Goal: Information Seeking & Learning: Learn about a topic

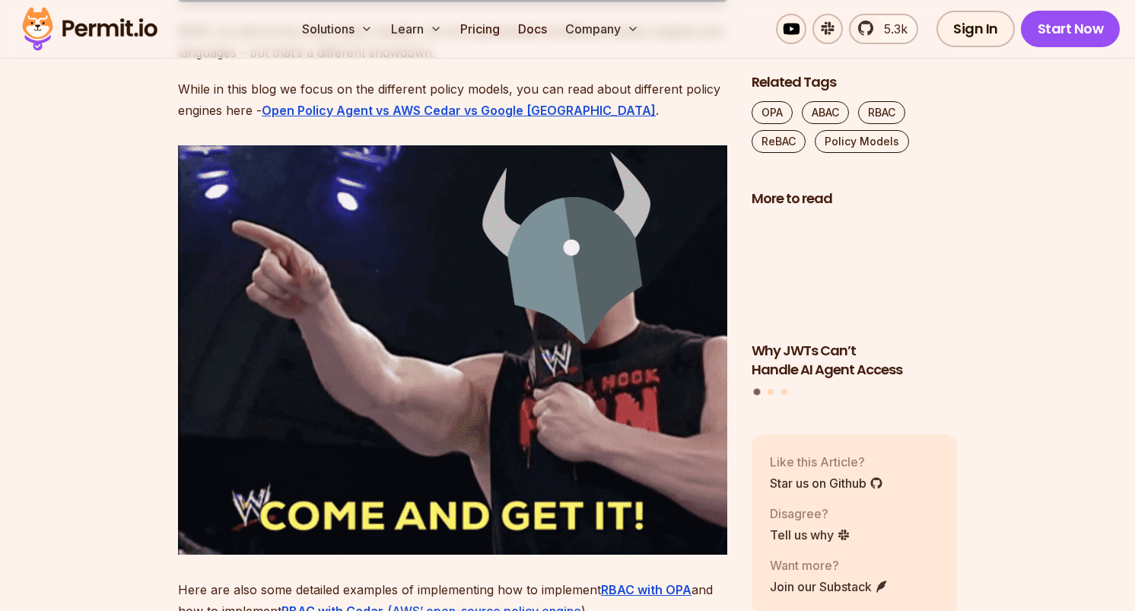
scroll to position [2931, 0]
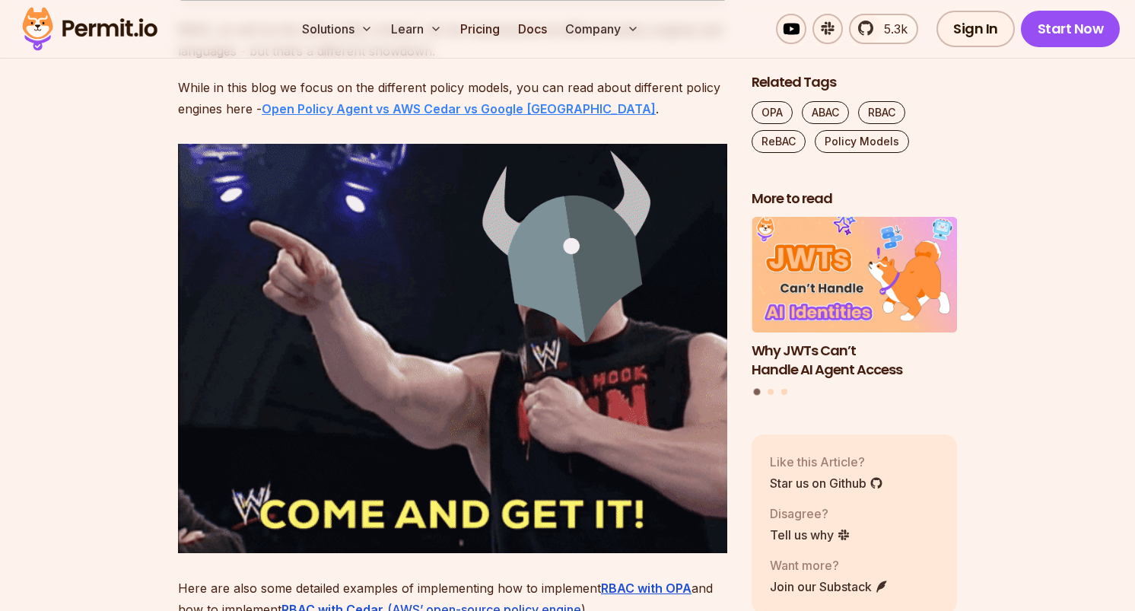
click at [500, 116] on strong "Open Policy Agent vs AWS Cedar vs Google [GEOGRAPHIC_DATA]" at bounding box center [459, 108] width 394 height 15
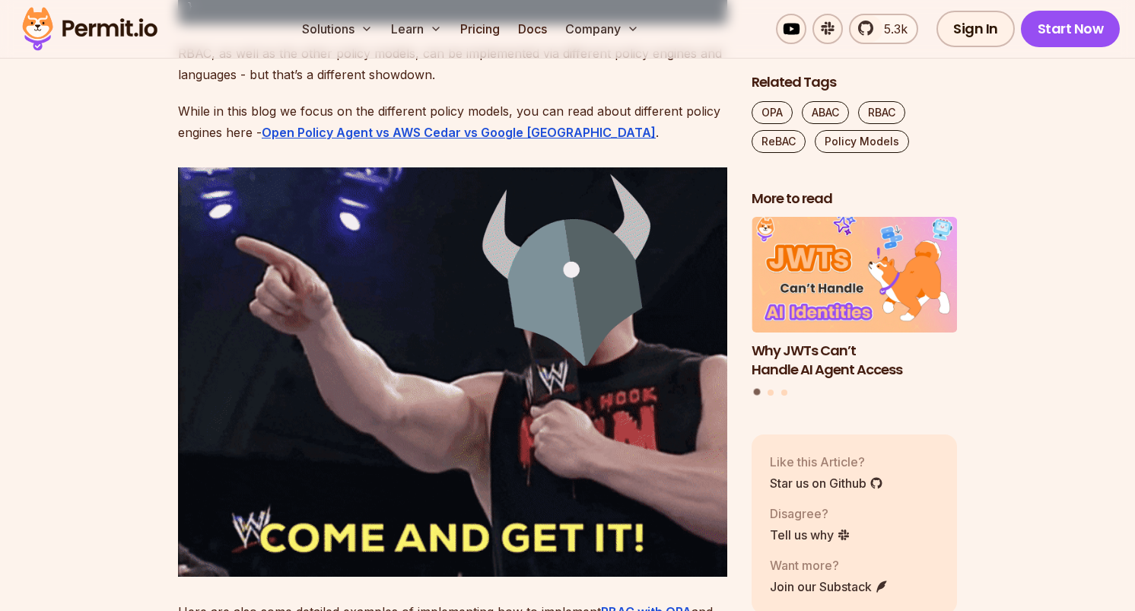
scroll to position [2931, 0]
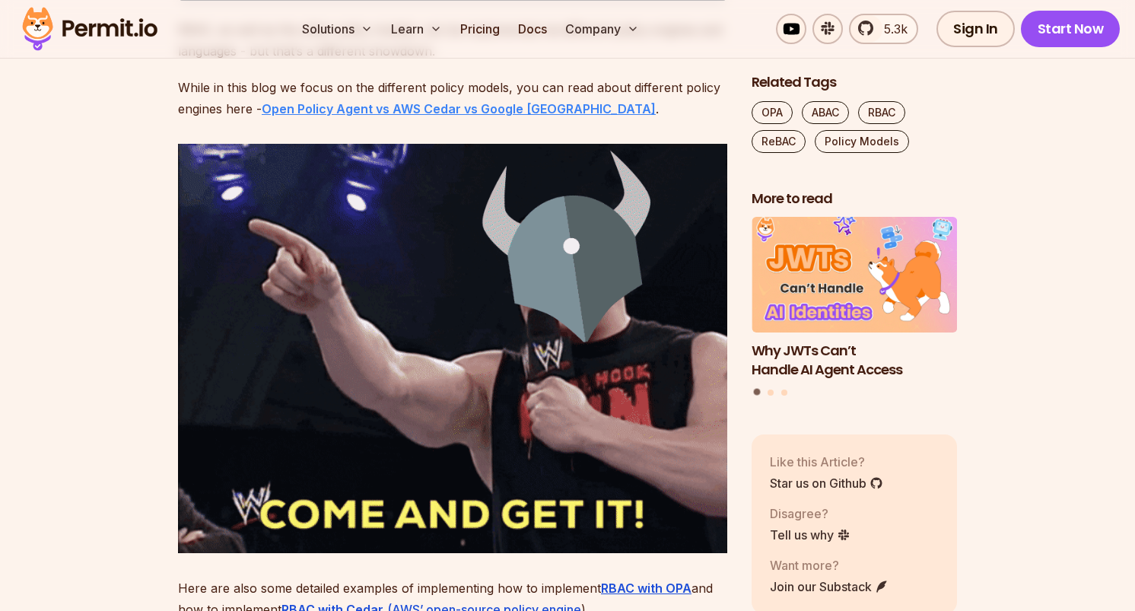
click at [469, 116] on strong "Open Policy Agent vs AWS Cedar vs Google [GEOGRAPHIC_DATA]" at bounding box center [459, 108] width 394 height 15
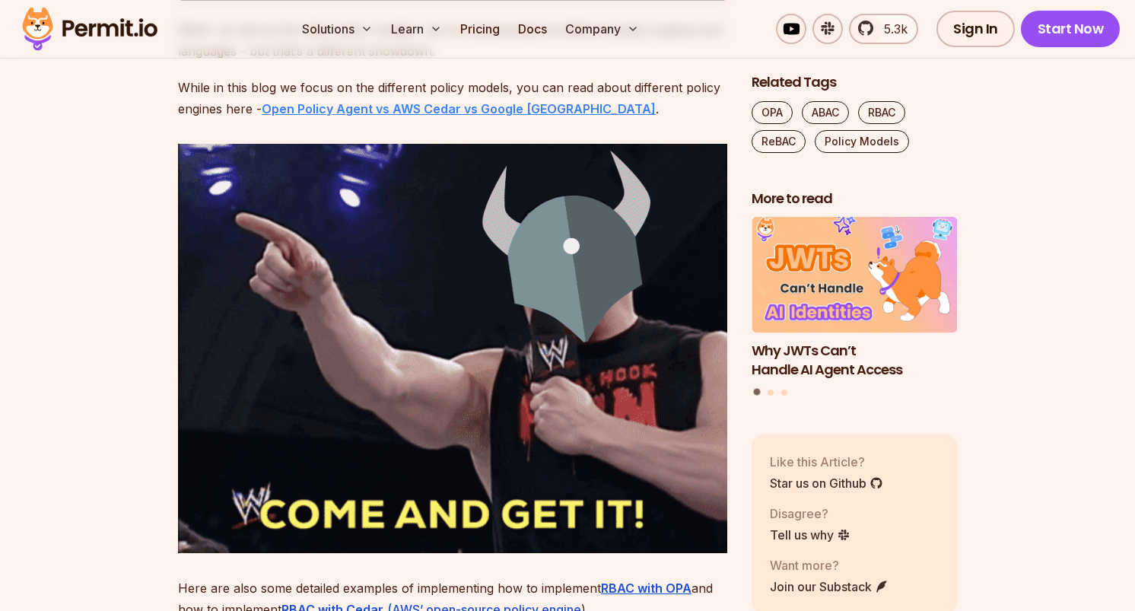
click at [469, 116] on strong "Open Policy Agent vs AWS Cedar vs Google [GEOGRAPHIC_DATA]" at bounding box center [459, 108] width 394 height 15
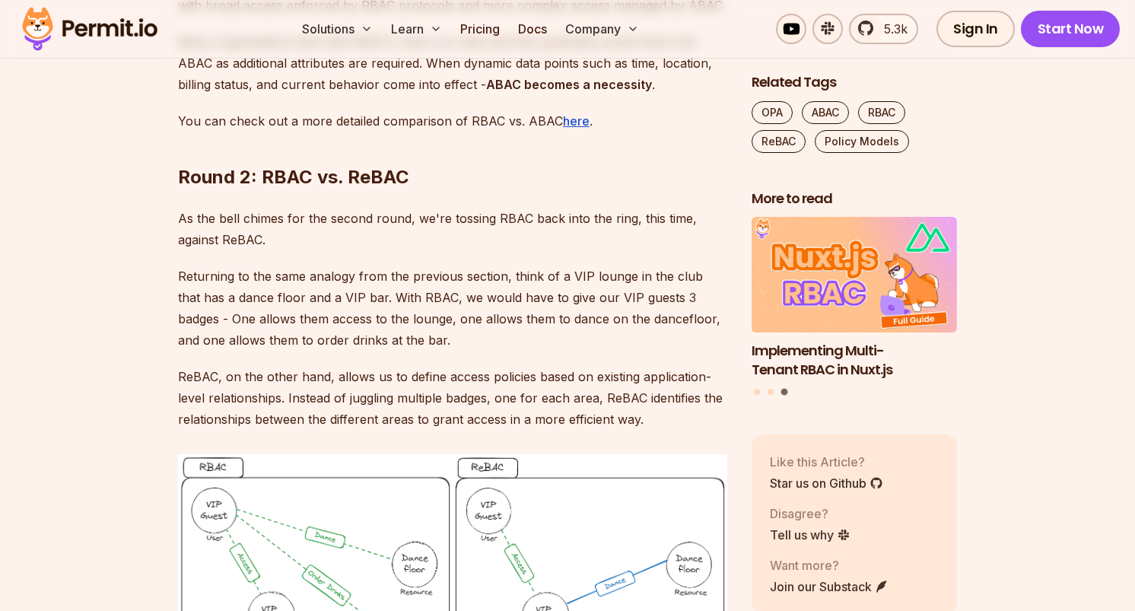
scroll to position [7230, 0]
